Goal: Transaction & Acquisition: Purchase product/service

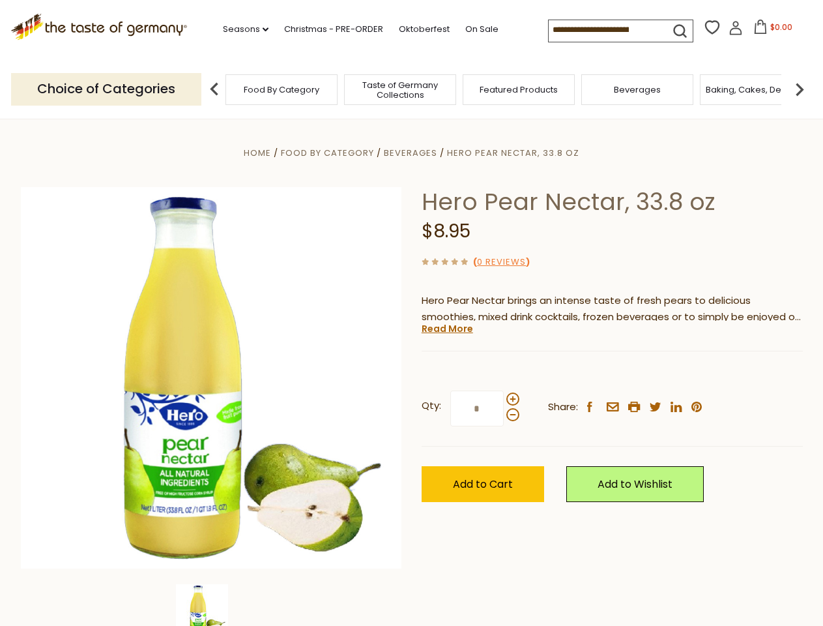
click at [411, 313] on div "Home Food By Category [GEOGRAPHIC_DATA] Hero Pear Nectar, 33.8 oz Hero Pear Nec…" at bounding box center [412, 396] width 802 height 502
click at [241, 29] on link "Seasons dropdown_arrow" at bounding box center [246, 29] width 46 height 14
click at [605, 30] on input at bounding box center [604, 29] width 110 height 18
click at [770, 31] on span "$0.00" at bounding box center [781, 27] width 22 height 11
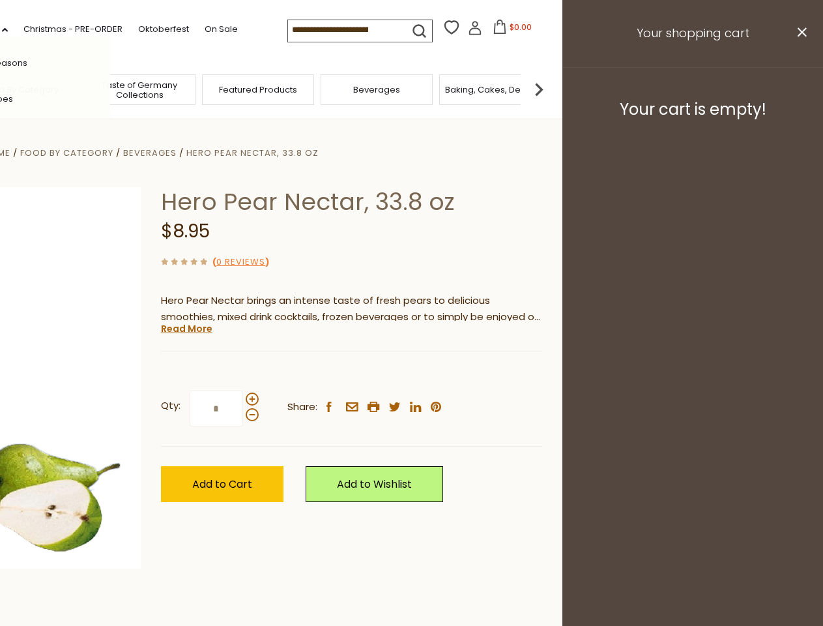
click at [110, 89] on div "All Seasons Recipes Game Day [DATE] [DATE] [DATE][PERSON_NAME] [DATE] Springfes…" at bounding box center [36, 312] width 148 height 553
click at [552, 89] on img at bounding box center [539, 89] width 26 height 26
click at [411, 372] on div "Qty: * Share: facebook email printer twitter linkedin pinterest" at bounding box center [351, 409] width 381 height 76
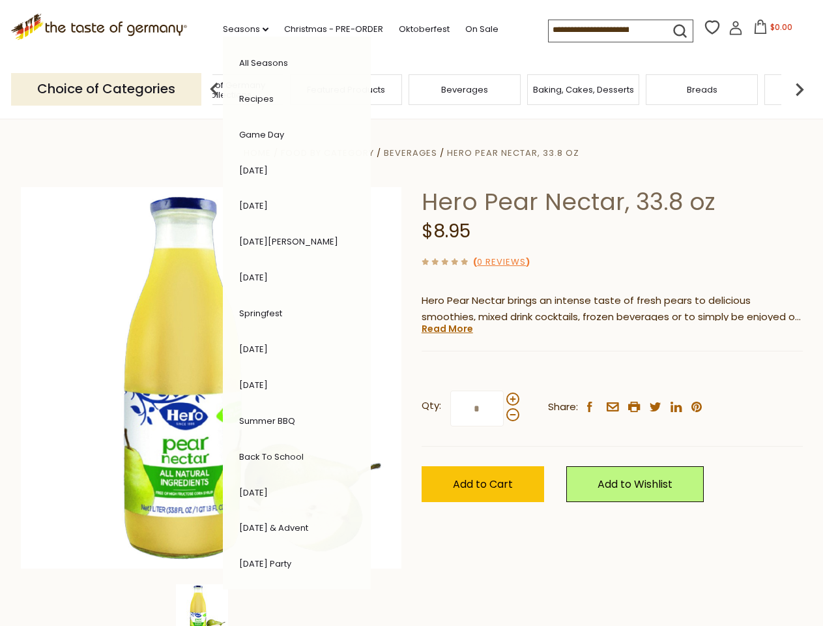
click at [211, 605] on div "Home Food By Category [GEOGRAPHIC_DATA] Hero Pear Nectar, 33.8 oz Hero Pear Nec…" at bounding box center [412, 396] width 802 height 502
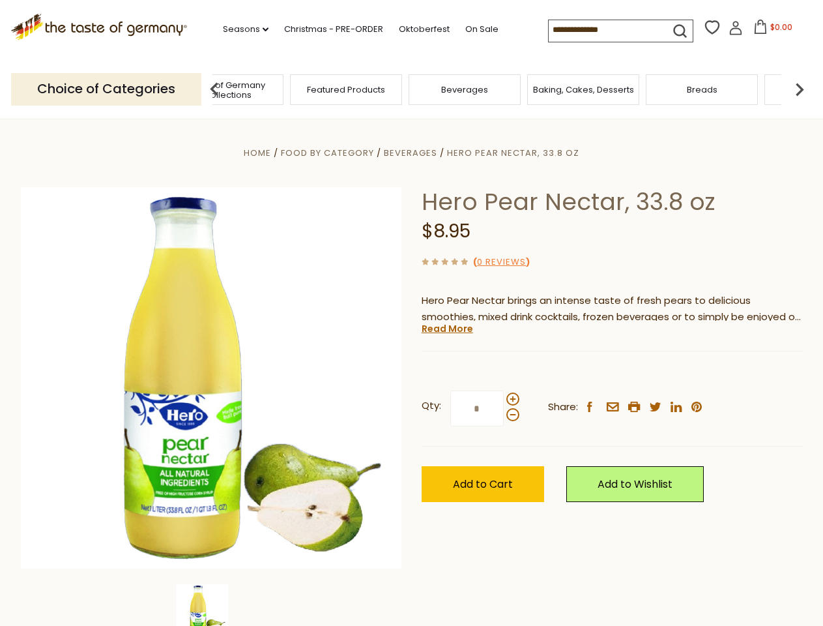
click at [211, 605] on img at bounding box center [202, 610] width 52 height 52
click at [446, 328] on link "Read More" at bounding box center [447, 328] width 51 height 13
